Goal: Find specific page/section: Find specific page/section

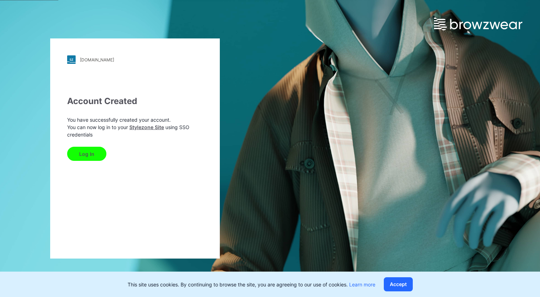
click at [83, 156] on button "Log In" at bounding box center [86, 154] width 39 height 14
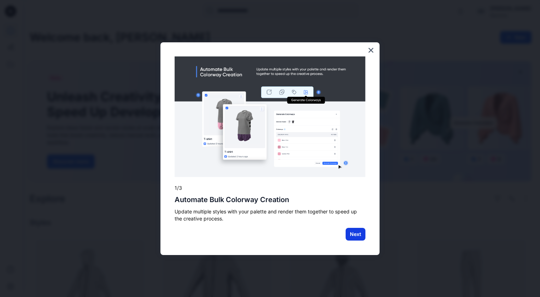
click at [353, 232] on button "Next" at bounding box center [355, 234] width 20 height 13
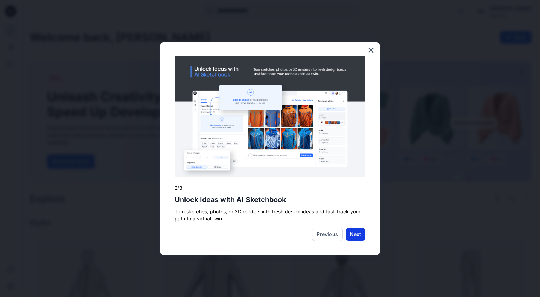
click at [355, 235] on button "Next" at bounding box center [355, 234] width 20 height 13
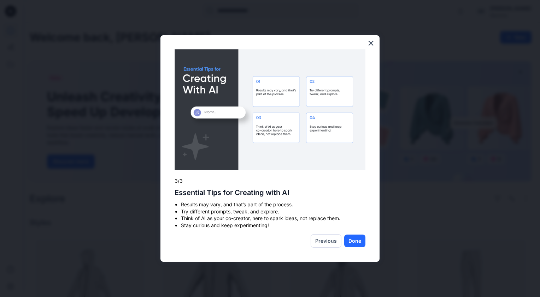
click at [355, 235] on div "Previous Done" at bounding box center [270, 241] width 191 height 13
click at [355, 237] on button "Done" at bounding box center [354, 241] width 21 height 13
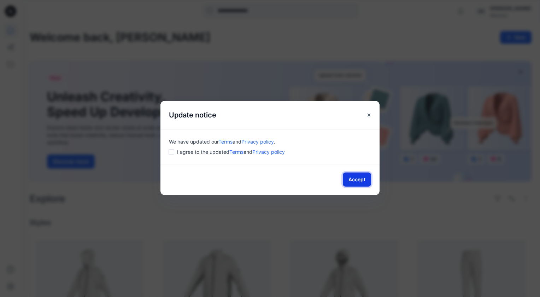
click at [356, 180] on button "Accept" at bounding box center [357, 180] width 28 height 14
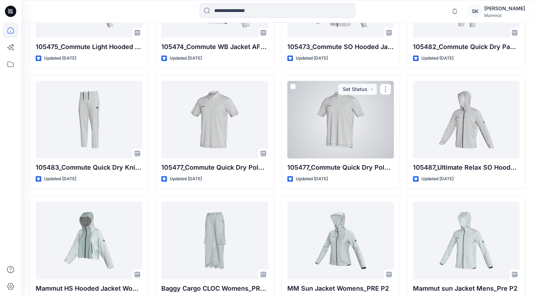
scroll to position [326, 0]
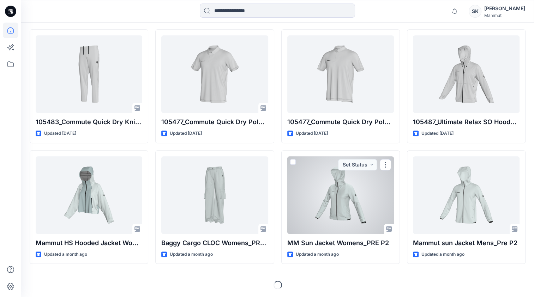
click at [363, 182] on div at bounding box center [341, 195] width 107 height 78
